Goal: Contribute content: Contribute content

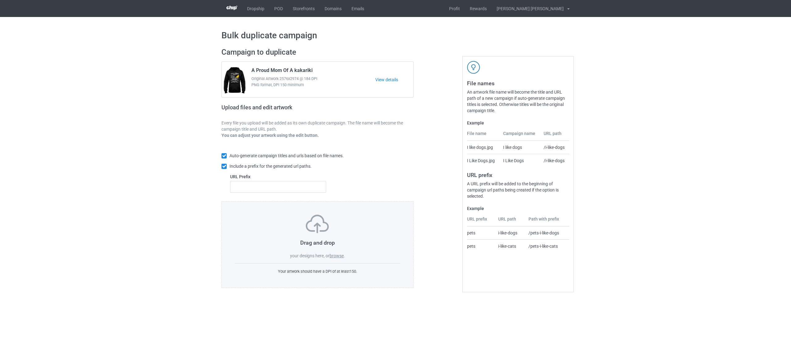
click at [339, 254] on label "browse" at bounding box center [336, 255] width 14 height 5
click at [0, 0] on input "browse" at bounding box center [0, 0] width 0 height 0
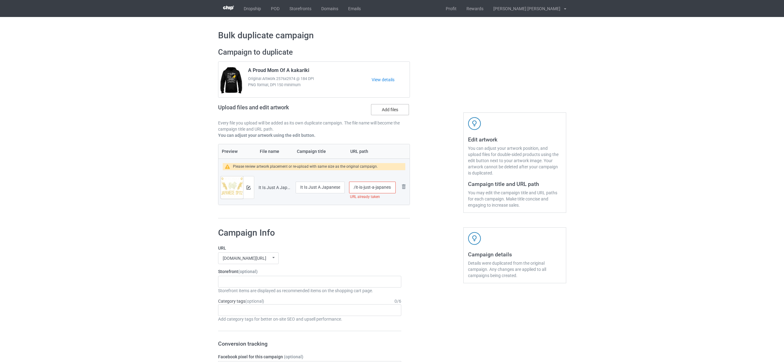
click at [386, 112] on label "Add files" at bounding box center [390, 109] width 38 height 11
click at [0, 0] on input "Add files" at bounding box center [0, 0] width 0 height 0
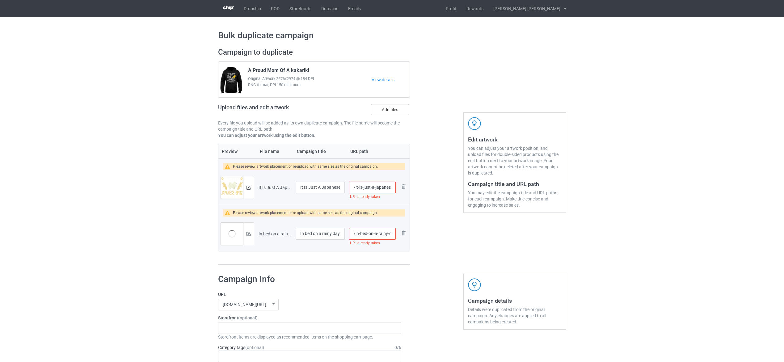
click at [377, 114] on label "Add files" at bounding box center [390, 109] width 38 height 11
click at [0, 0] on input "Add files" at bounding box center [0, 0] width 0 height 0
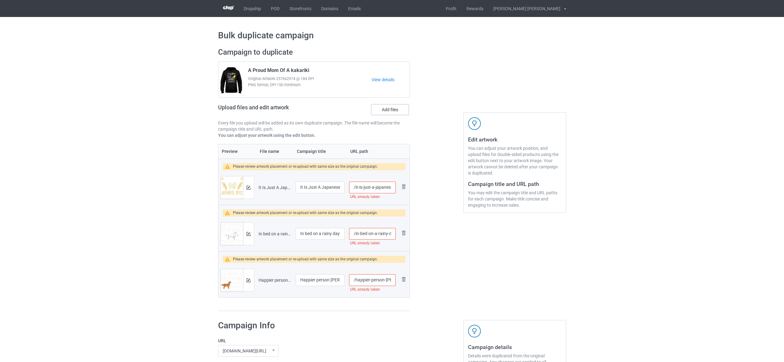
click at [400, 108] on label "Add files" at bounding box center [390, 109] width 38 height 11
click at [0, 0] on input "Add files" at bounding box center [0, 0] width 0 height 0
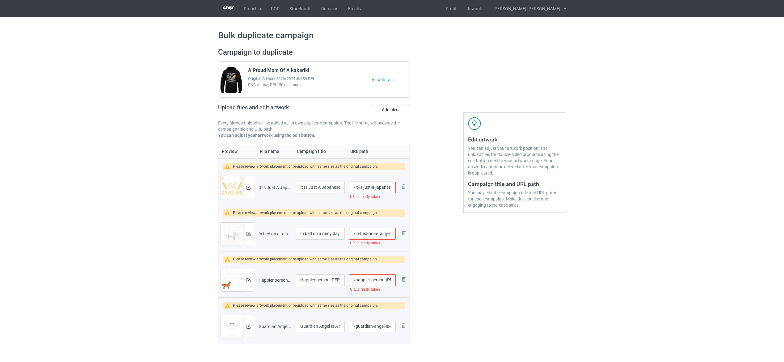
click at [379, 188] on input "/it-is-just-a-japanese-spitz" at bounding box center [372, 188] width 46 height 12
type input "/it-is-just-a-japanese-spitz-dog"
click at [384, 230] on input "/in-bed-on-a-rainy-day-with-my-maremma" at bounding box center [372, 234] width 46 height 12
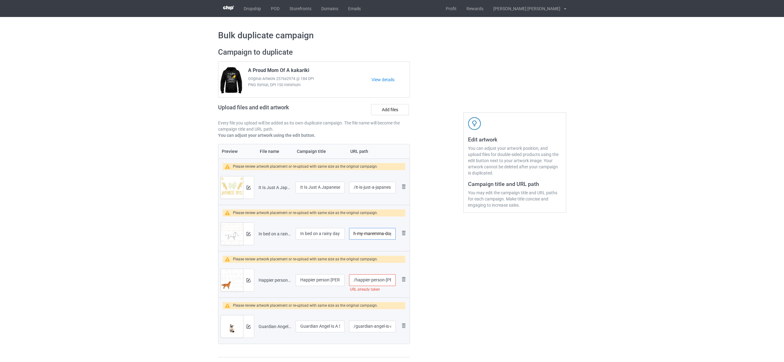
type input "/in-bed-on-a-rainy-day-with-my-maremma-dog"
click at [362, 282] on input "/happier-person-[PERSON_NAME]" at bounding box center [372, 280] width 46 height 12
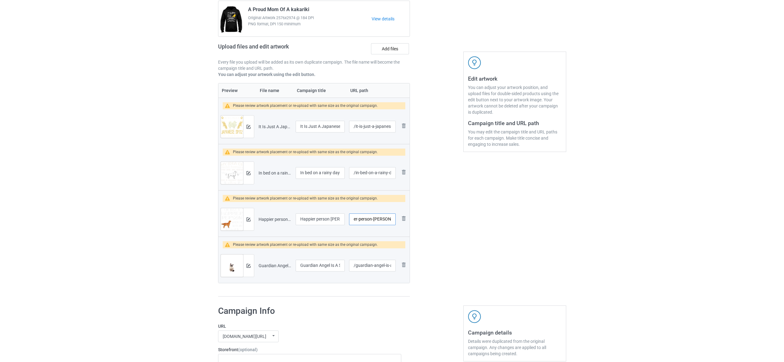
scroll to position [93, 0]
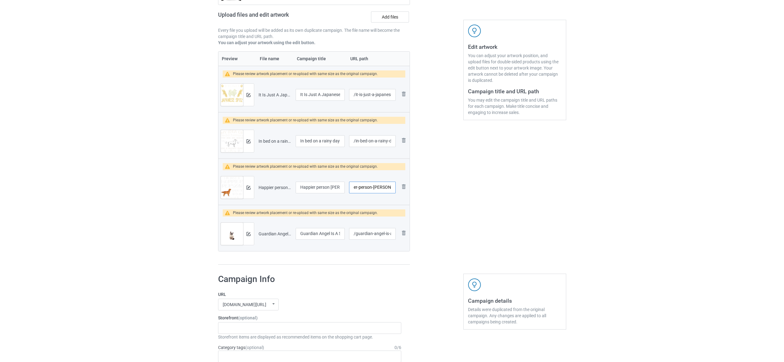
type input "/happier-person-[PERSON_NAME]-dog"
